Goal: Task Accomplishment & Management: Use online tool/utility

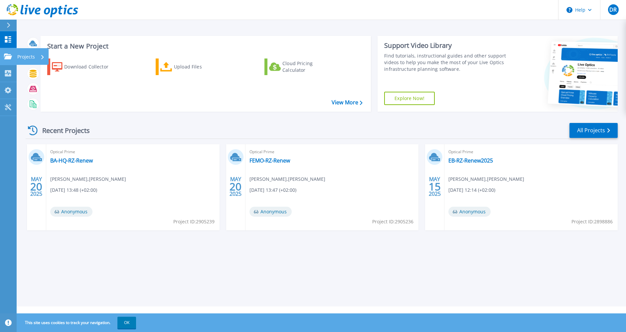
click at [7, 57] on icon at bounding box center [8, 57] width 8 height 6
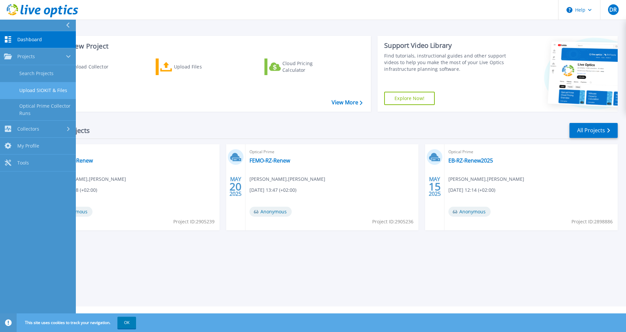
click at [38, 90] on link "Upload SIOKIT & Files" at bounding box center [38, 90] width 76 height 17
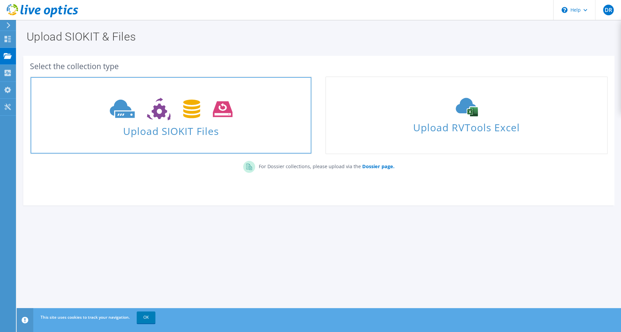
click at [180, 129] on span "Upload SIOKIT Files" at bounding box center [171, 129] width 281 height 14
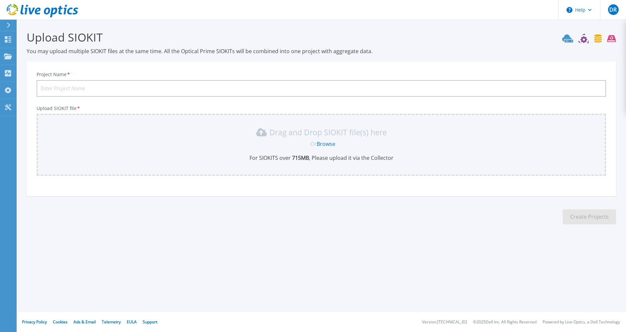
click at [325, 140] on div "Drag and Drop SIOKIT file(s) here Or Browse For SIOKITS over 715 MB , Please up…" at bounding box center [322, 144] width 562 height 35
click at [324, 144] on link "Browse" at bounding box center [326, 143] width 19 height 7
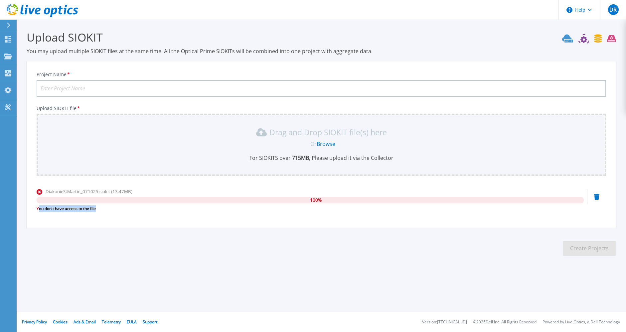
drag, startPoint x: 98, startPoint y: 210, endPoint x: 39, endPoint y: 211, distance: 59.9
click at [39, 211] on div "You don't have access to the file" at bounding box center [310, 209] width 547 height 7
click at [331, 141] on link "Browse" at bounding box center [326, 143] width 19 height 7
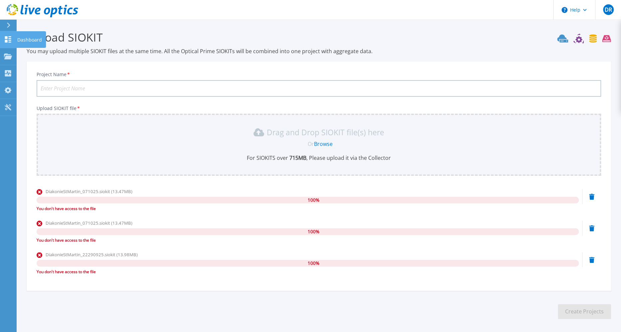
click at [7, 34] on link "Dashboard Dashboard" at bounding box center [8, 39] width 17 height 17
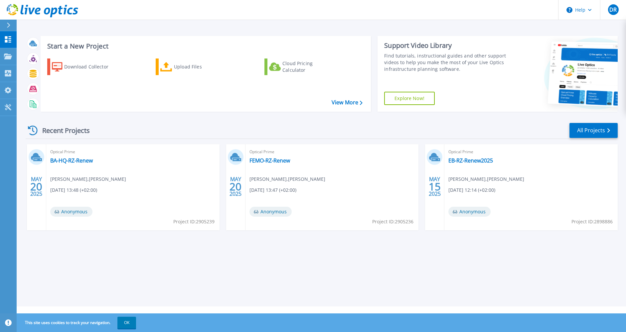
click at [132, 213] on div "Optical Prime BA-HQ-RZ-Renew Frank Faust , Beckhoff 05/20/2025, 13:48 (+02:00) …" at bounding box center [132, 187] width 173 height 86
drag, startPoint x: 302, startPoint y: 177, endPoint x: 275, endPoint y: 176, distance: 27.6
click at [275, 176] on div "Optical Prime FEMO-RZ-Renew Frank Faust , Beckhoff 05/20/2025, 13:47 (+02:00) A…" at bounding box center [332, 187] width 173 height 86
drag, startPoint x: 275, startPoint y: 176, endPoint x: 282, endPoint y: 176, distance: 7.7
click at [282, 176] on span "Frank Faust , Beckhoff" at bounding box center [288, 179] width 76 height 7
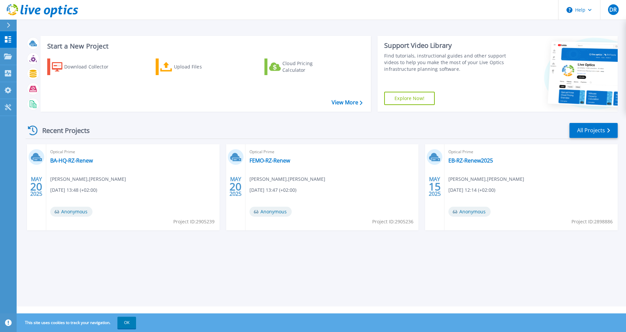
drag, startPoint x: 282, startPoint y: 176, endPoint x: 287, endPoint y: 177, distance: 4.8
click at [287, 177] on span "Frank Faust , Beckhoff" at bounding box center [288, 179] width 76 height 7
click at [98, 163] on div "Optical Prime BA-HQ-RZ-Renew Frank Faust , Beckhoff 05/20/2025, 13:48 (+02:00) …" at bounding box center [132, 187] width 173 height 86
click at [69, 157] on link "BA-HQ-RZ-Renew" at bounding box center [71, 160] width 43 height 7
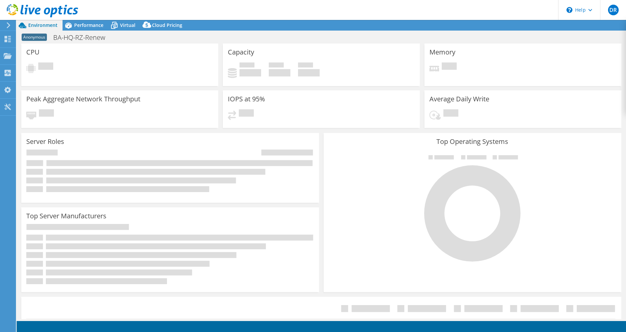
select select "USD"
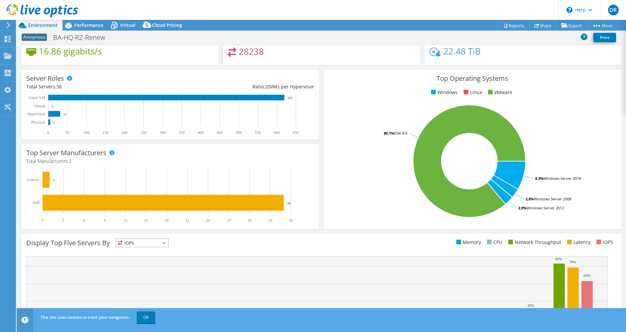
scroll to position [67, 0]
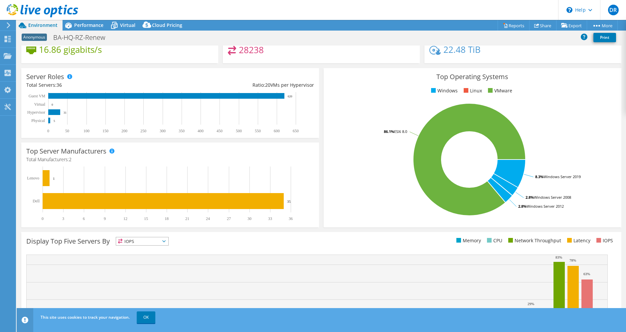
drag, startPoint x: 287, startPoint y: 201, endPoint x: 294, endPoint y: 201, distance: 6.7
click at [294, 201] on rect at bounding box center [167, 194] width 282 height 55
click at [290, 201] on text "35" at bounding box center [289, 202] width 4 height 4
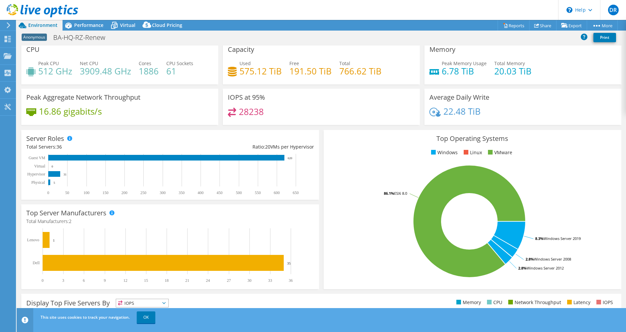
scroll to position [0, 0]
